Goal: Check status: Check status

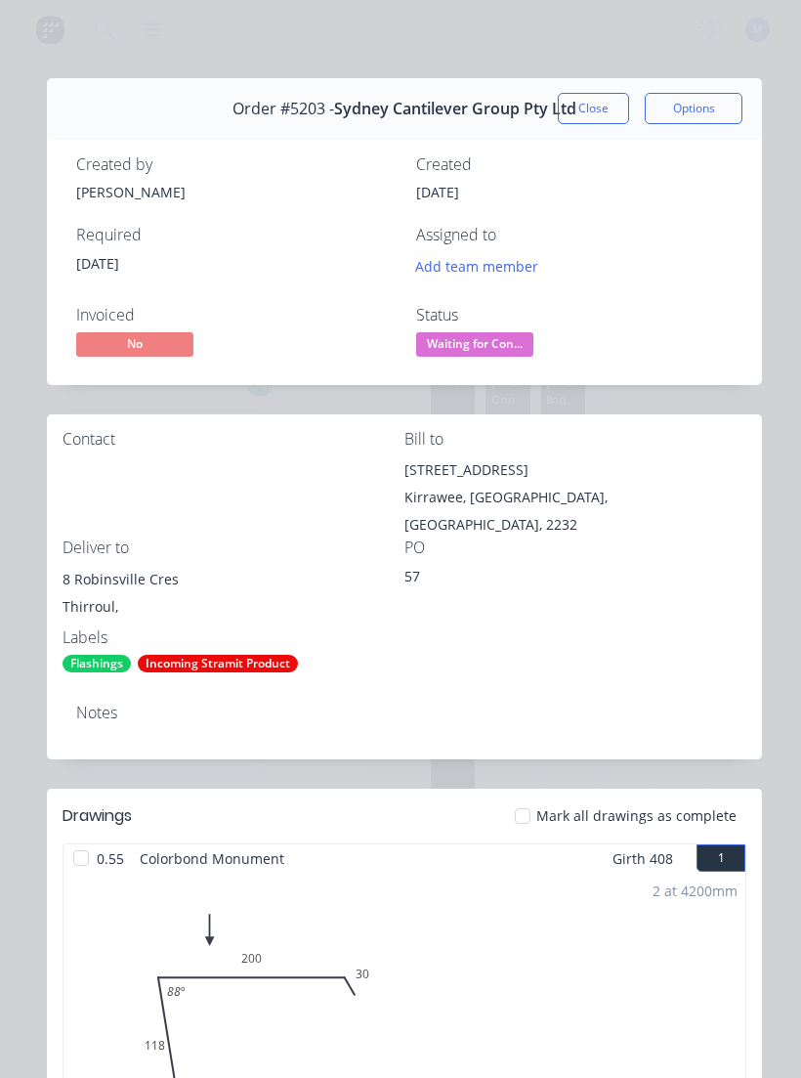
click at [591, 109] on button "Close" at bounding box center [593, 108] width 71 height 31
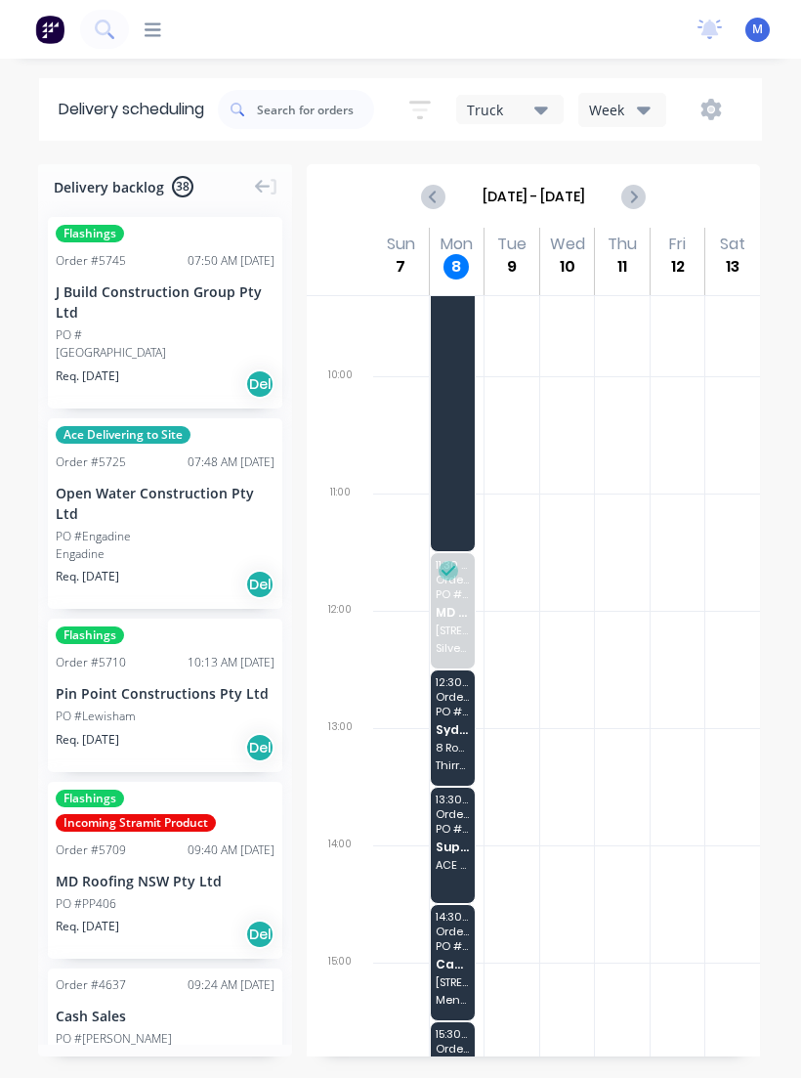
scroll to position [279, 0]
click at [453, 1047] on span "Order # 5721" at bounding box center [452, 1050] width 33 height 12
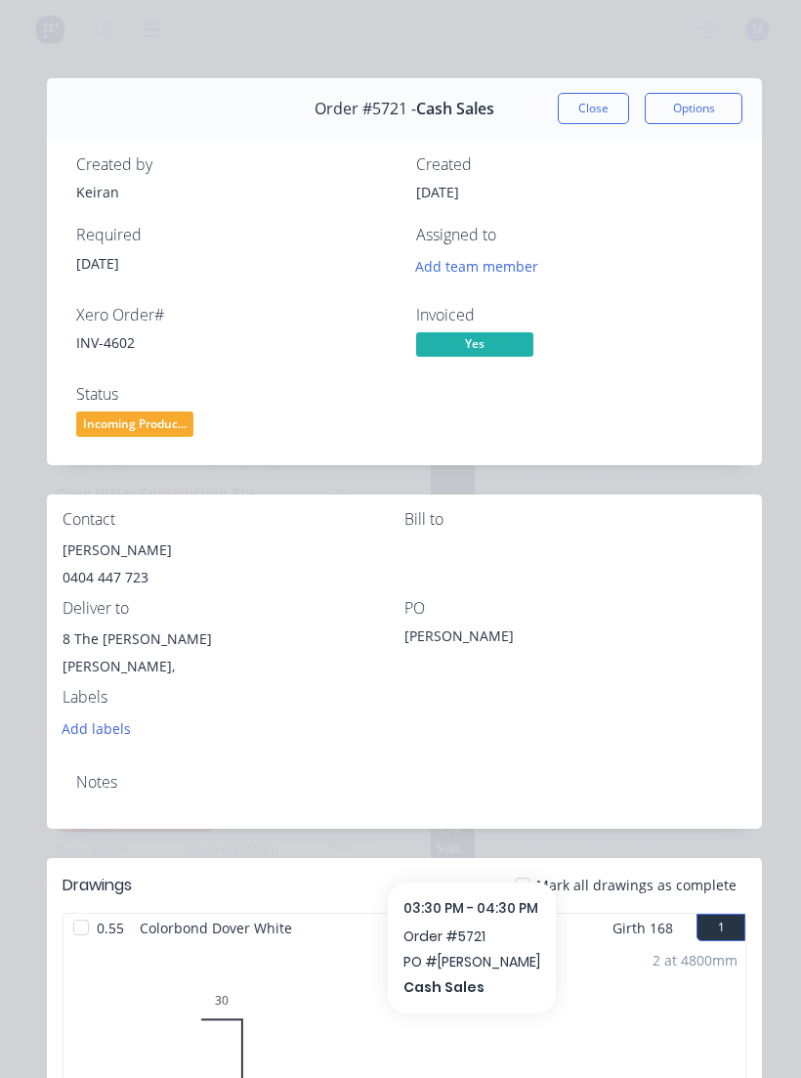
scroll to position [0, 0]
click at [586, 111] on button "Close" at bounding box center [593, 108] width 71 height 31
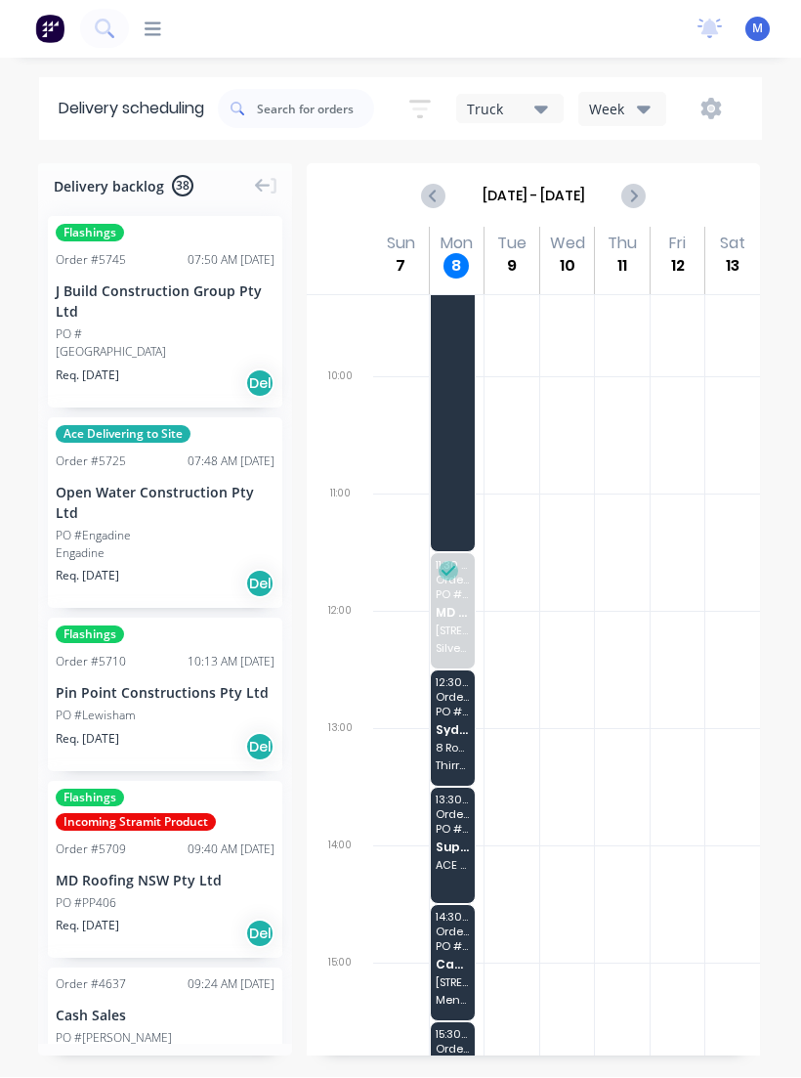
scroll to position [32, 0]
click at [457, 1044] on span "Order # 5721" at bounding box center [452, 1050] width 33 height 12
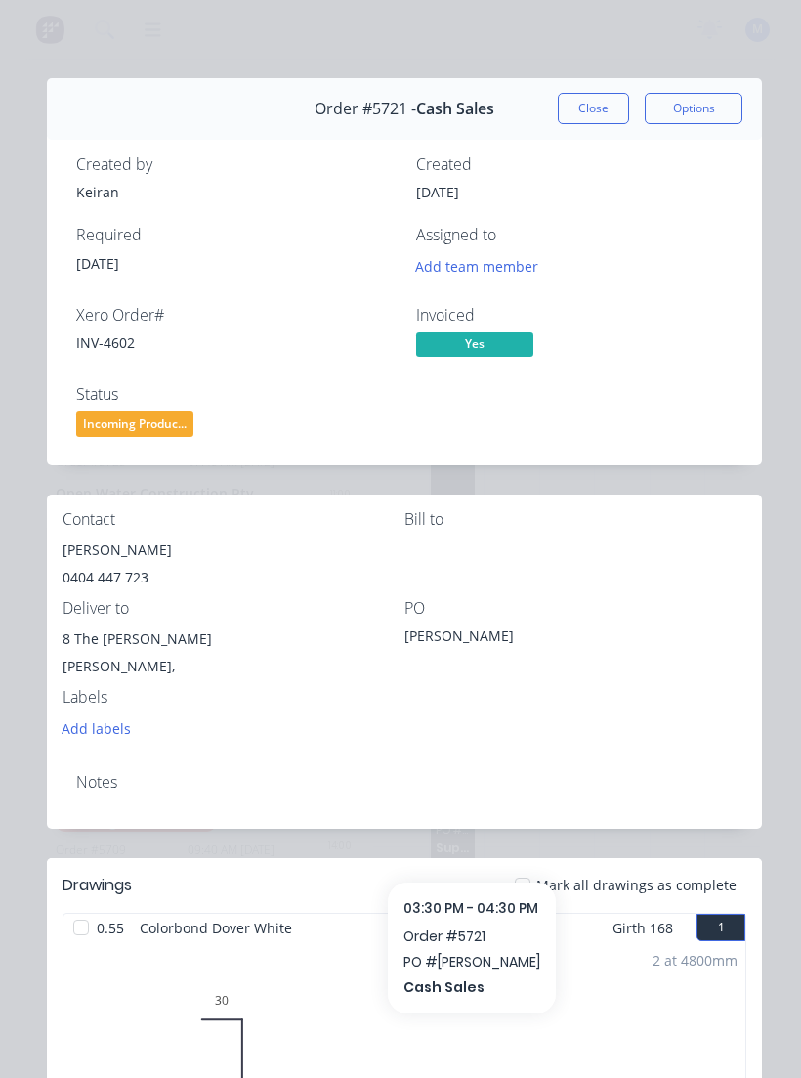
click at [594, 103] on button "Close" at bounding box center [593, 108] width 71 height 31
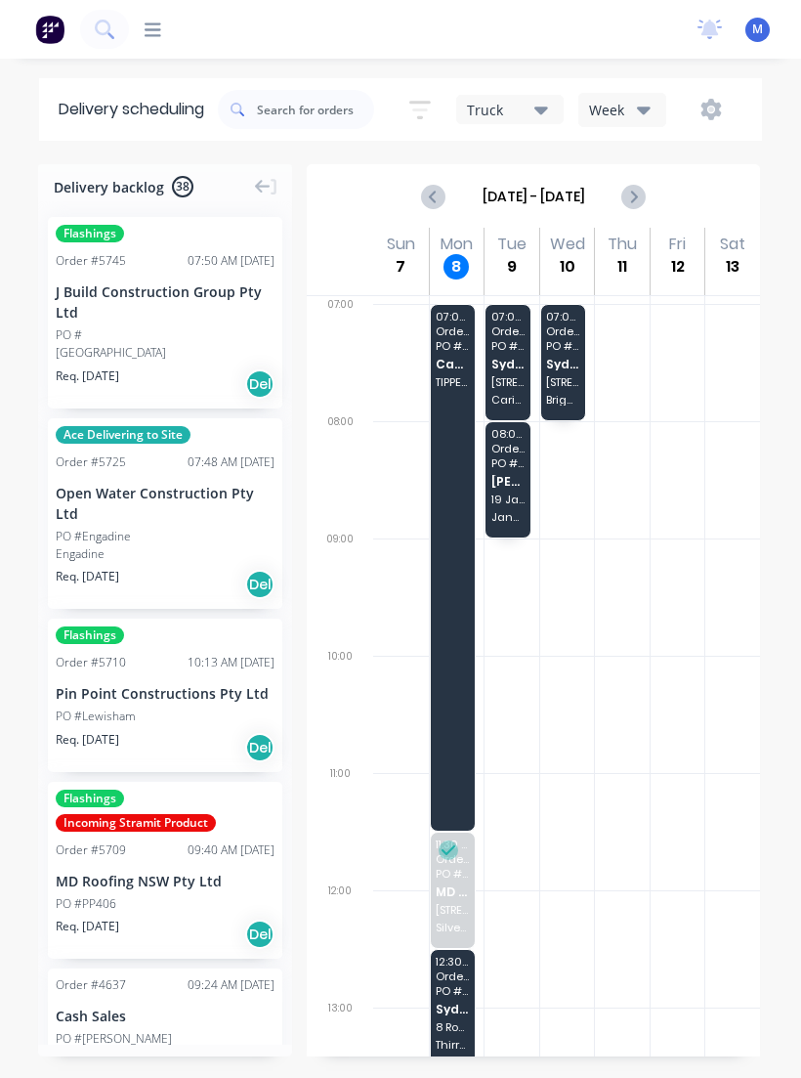
scroll to position [0, 0]
click at [502, 321] on div "07:00 - 08:00 Order # 5487 PO # 60 Sydney Cantilever Group Pty Ltd [STREET_ADDR…" at bounding box center [508, 362] width 45 height 115
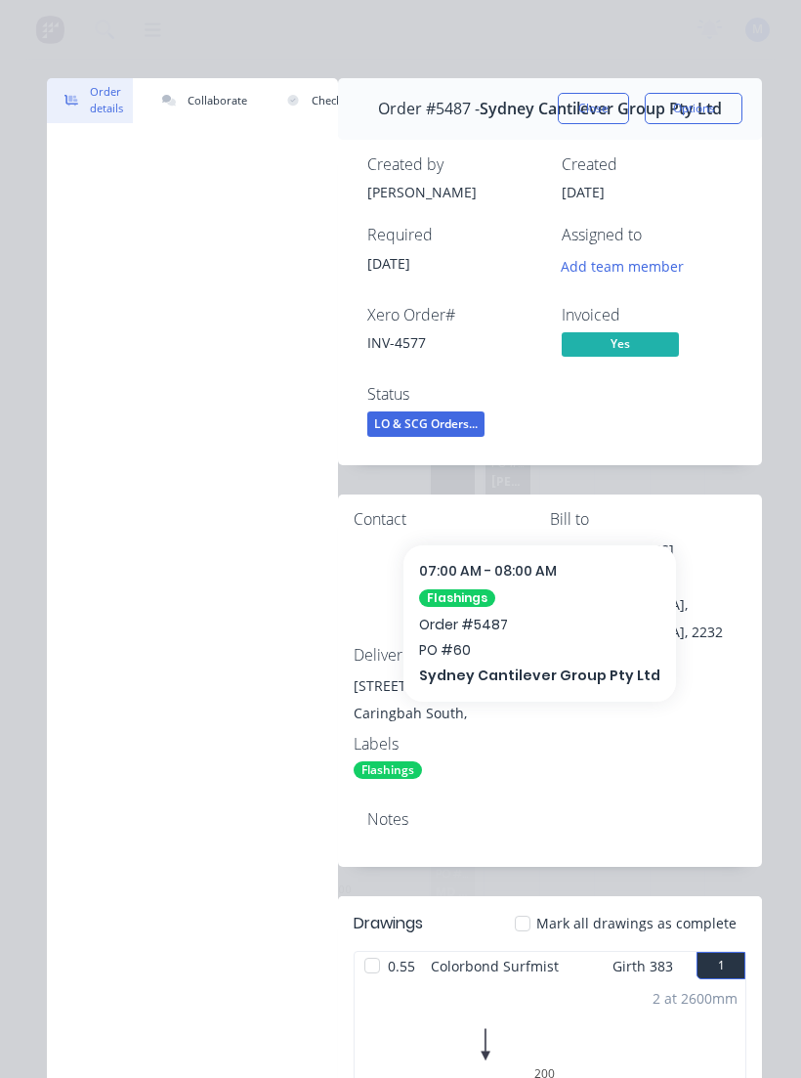
click at [599, 108] on button "Close" at bounding box center [593, 108] width 71 height 31
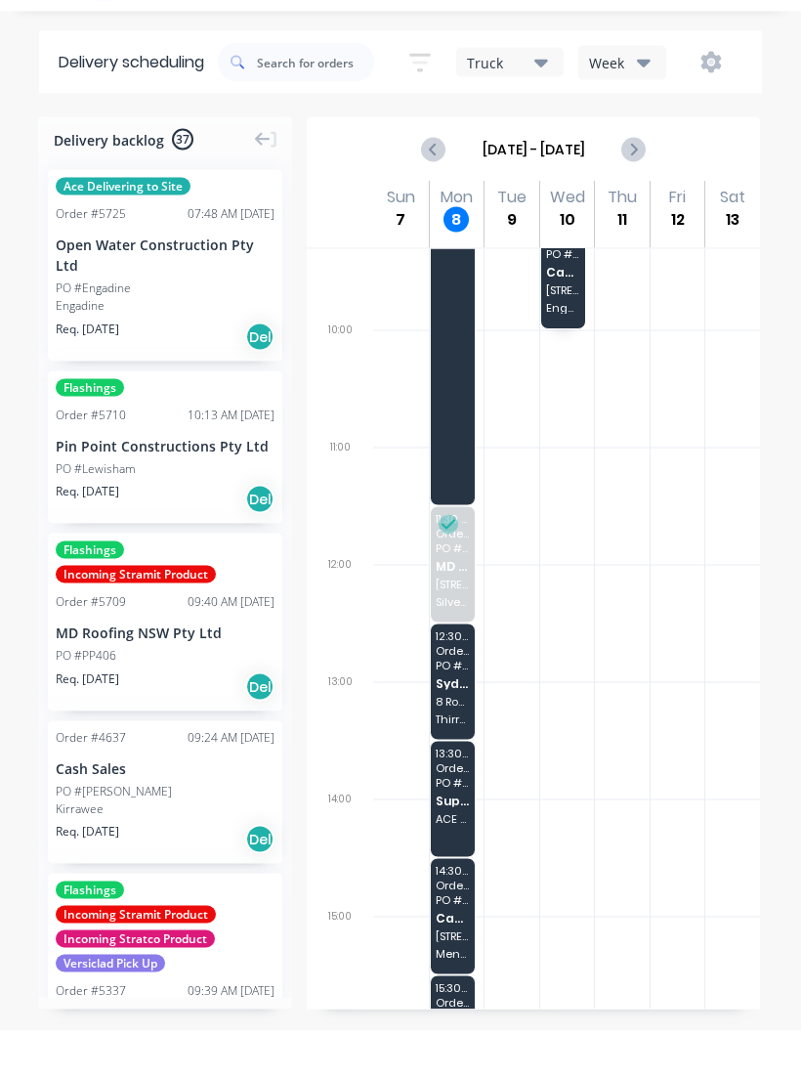
scroll to position [2, 0]
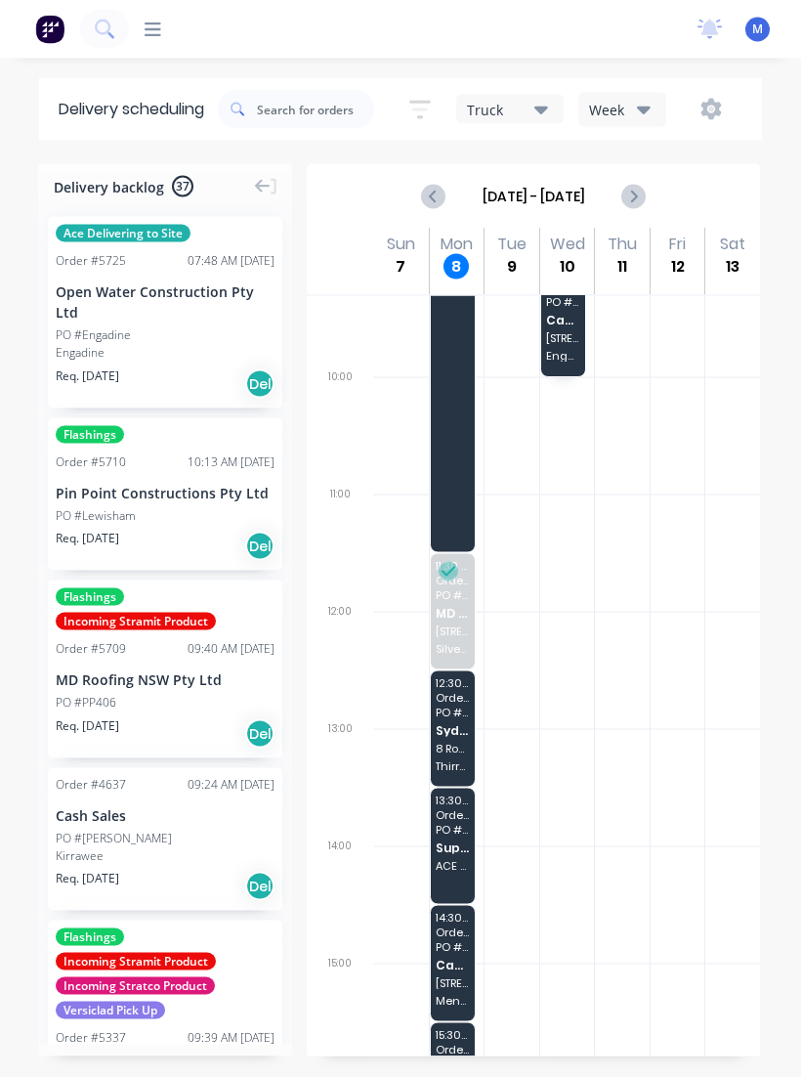
click at [463, 1053] on span "Order # 5721" at bounding box center [452, 1050] width 33 height 12
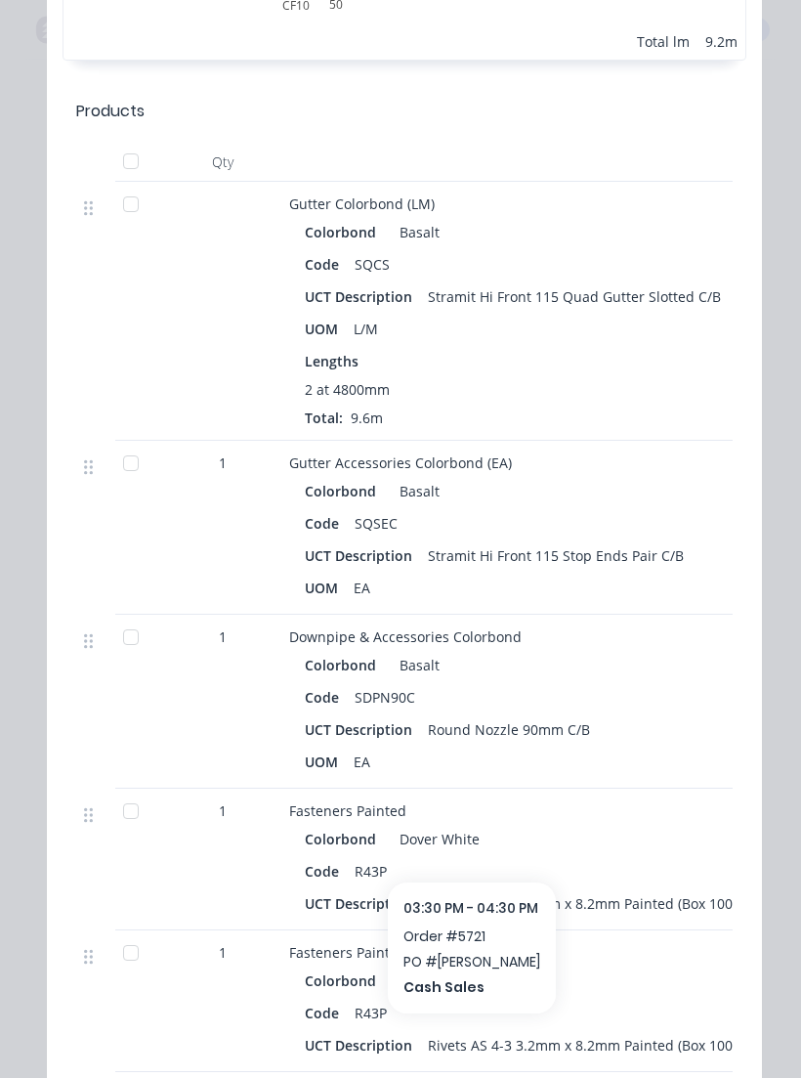
scroll to position [1878, 0]
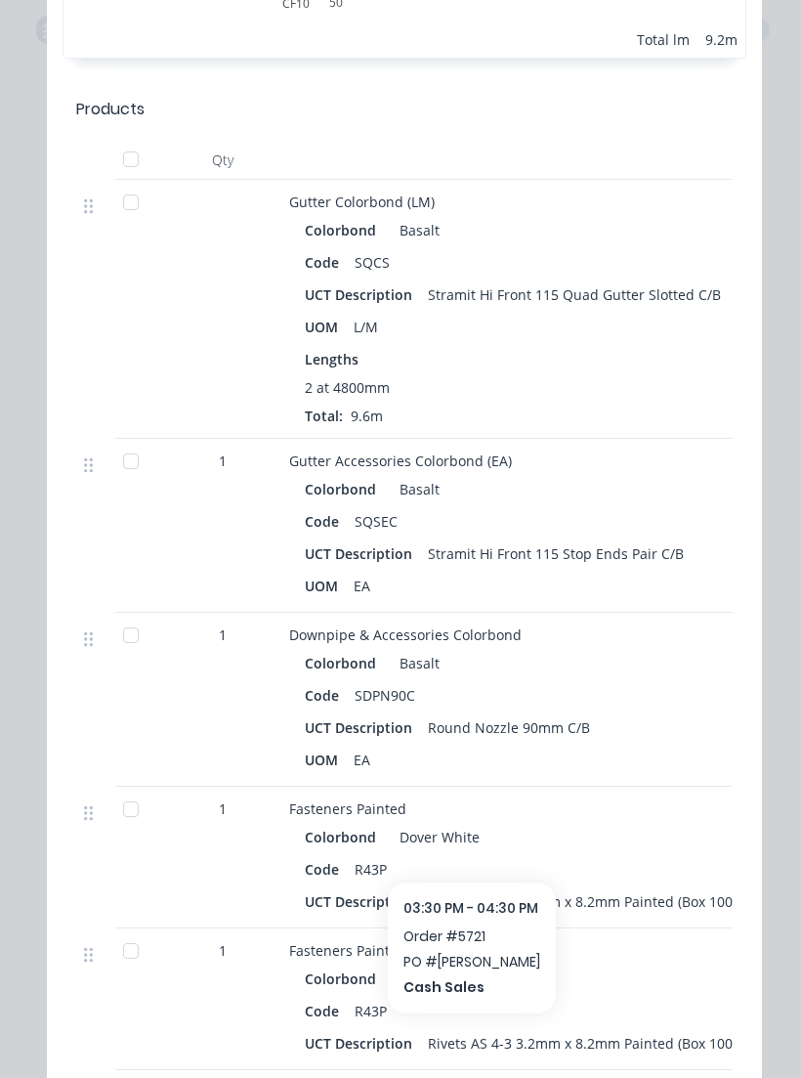
click at [138, 220] on div at bounding box center [130, 202] width 39 height 39
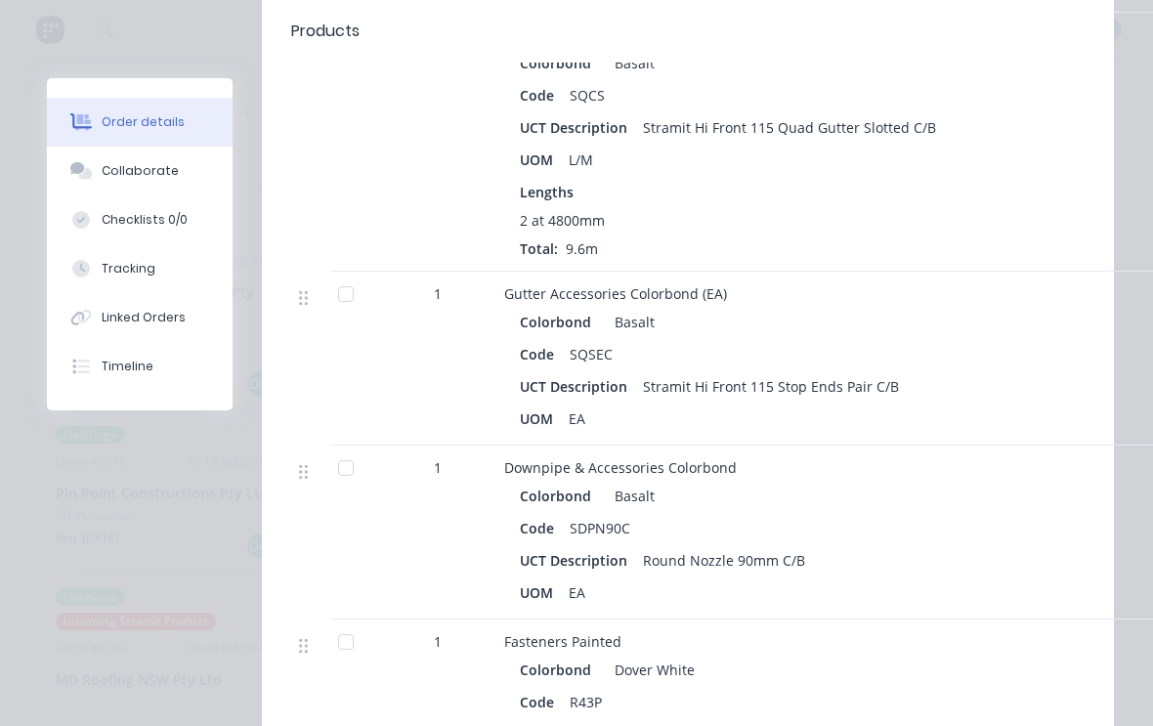
click at [800, 740] on div "Fasteners Painted Colorbond Dover White Code R43P UCT Description Rivets AS 4-3…" at bounding box center [887, 691] width 782 height 142
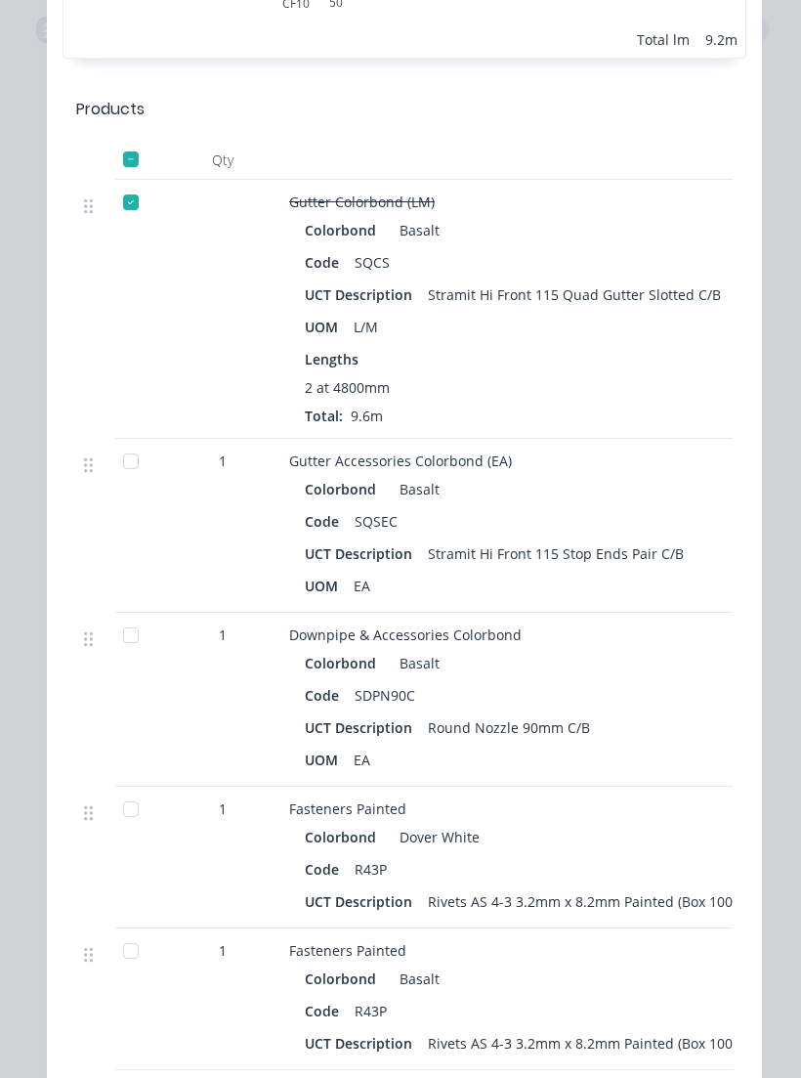
scroll to position [0, 0]
click at [121, 476] on div at bounding box center [130, 461] width 39 height 39
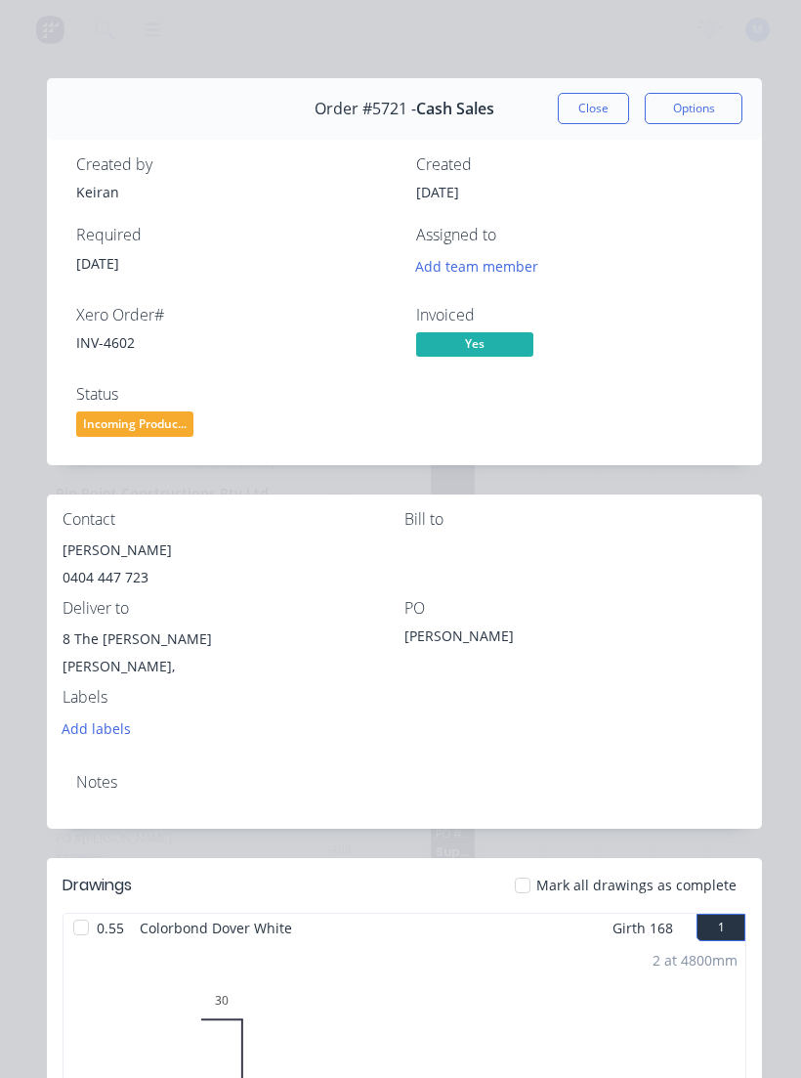
scroll to position [-1, 0]
click at [603, 107] on button "Close" at bounding box center [593, 108] width 71 height 31
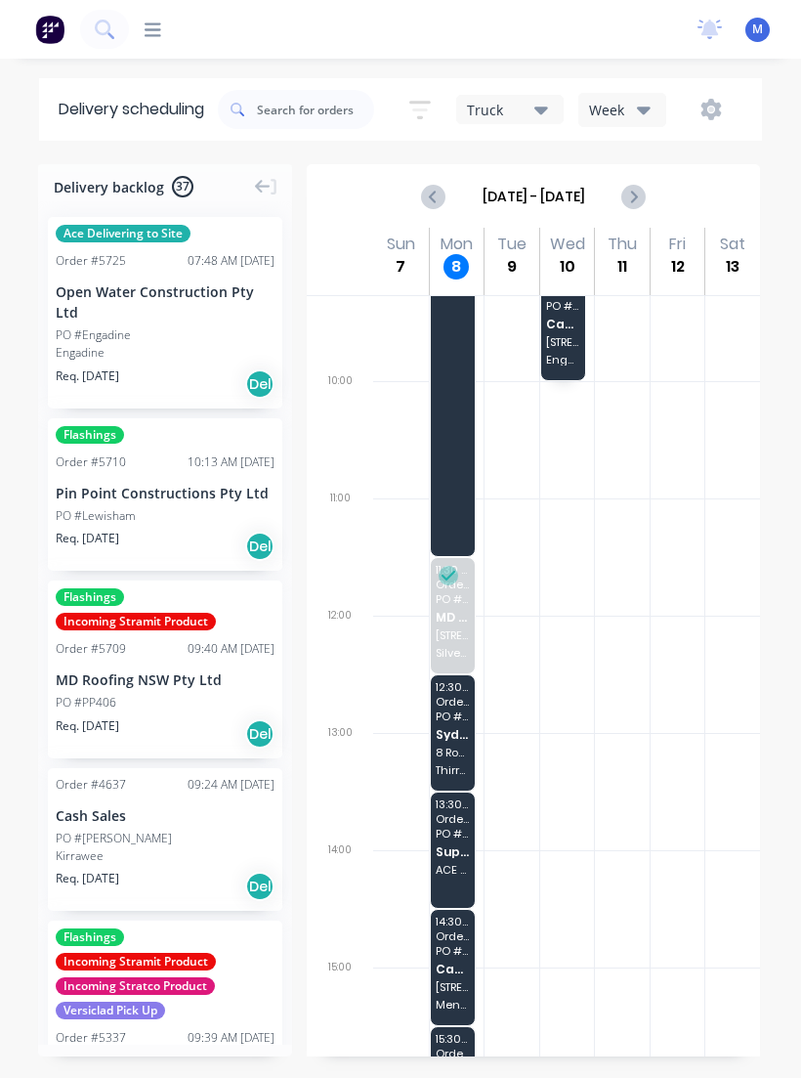
click at [470, 1043] on div "15:30 - 16:30 Order # 5721 PO # [PERSON_NAME] Sales 8 The [PERSON_NAME]" at bounding box center [453, 1055] width 45 height 57
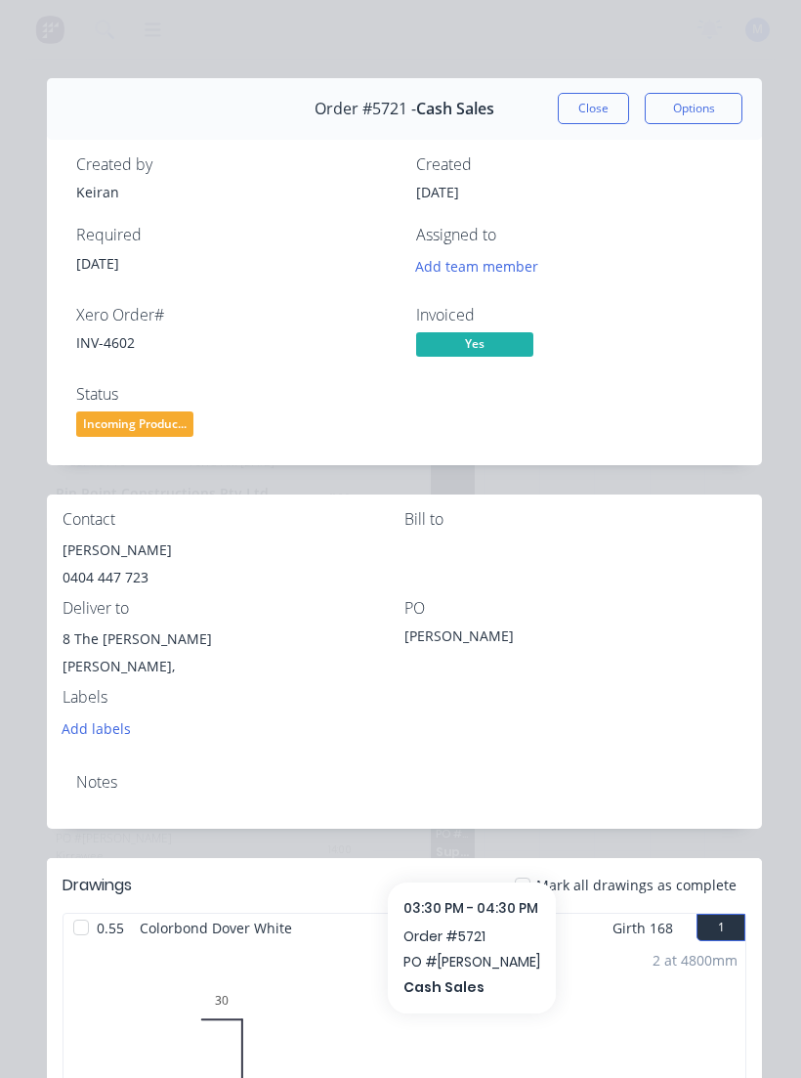
click at [593, 103] on button "Close" at bounding box center [593, 108] width 71 height 31
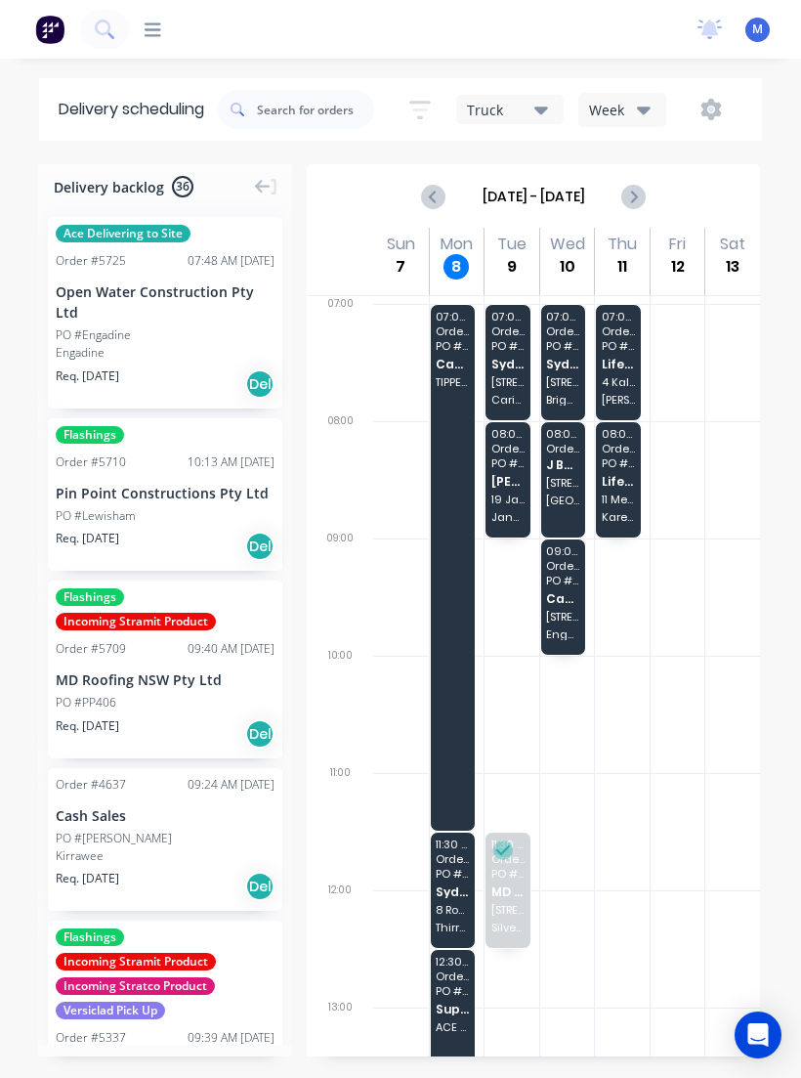
click at [504, 363] on span "Sydney Cantilever Group Pty Ltd" at bounding box center [508, 364] width 33 height 13
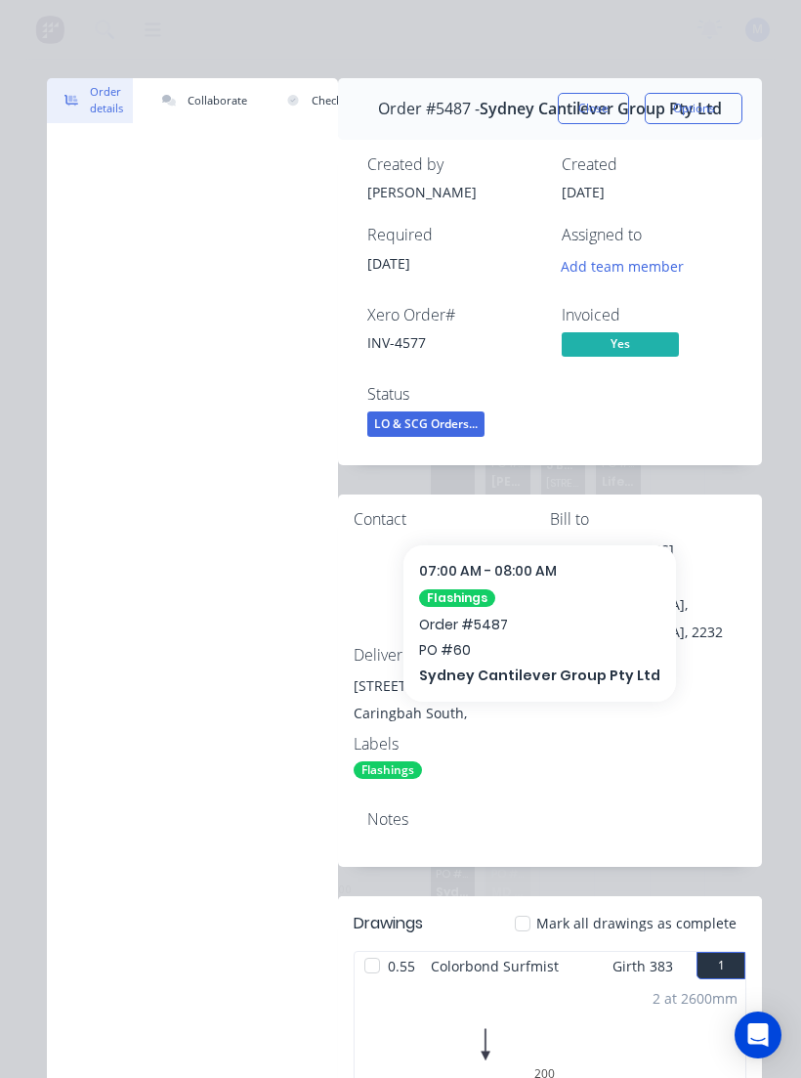
click at [590, 108] on button "Close" at bounding box center [593, 108] width 71 height 31
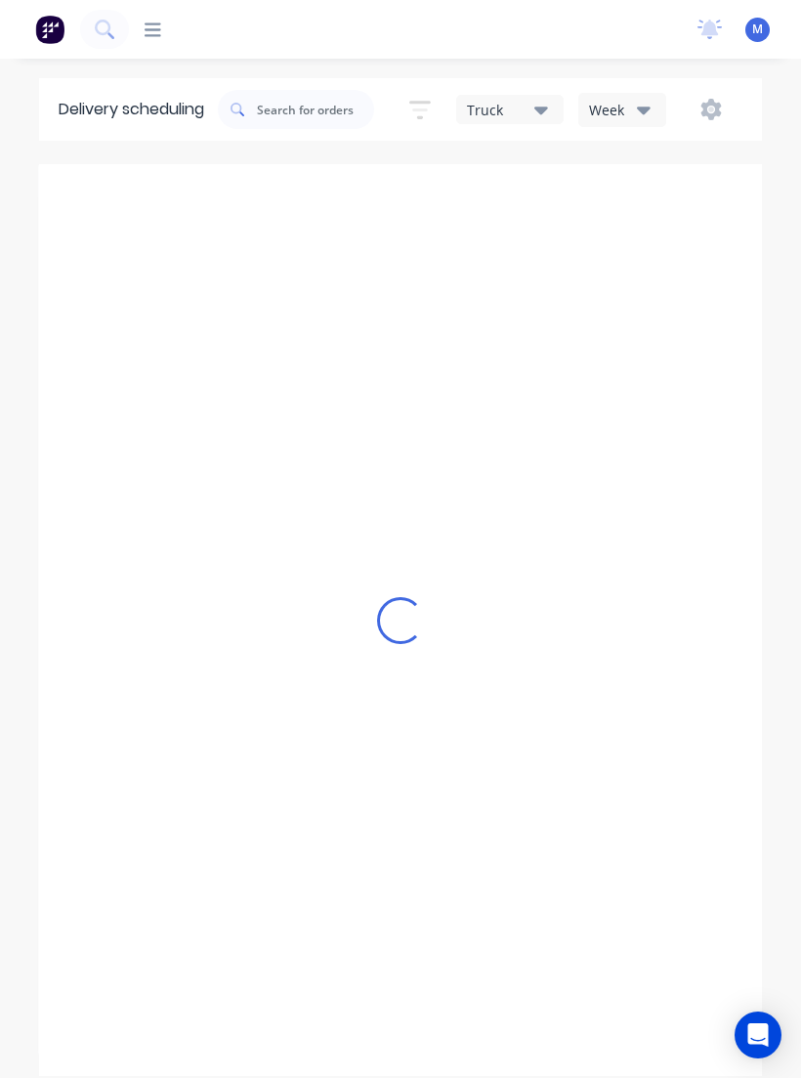
type input "[DATE] - [DATE]"
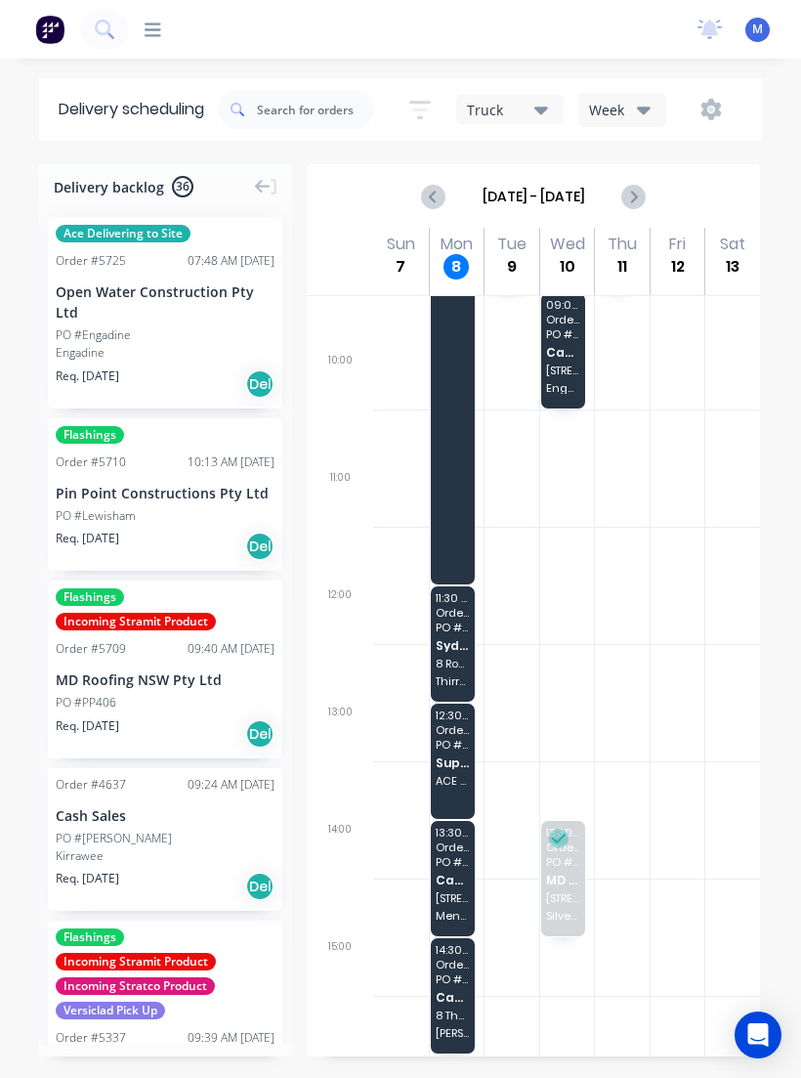
scroll to position [245, 0]
